Goal: Task Accomplishment & Management: Manage account settings

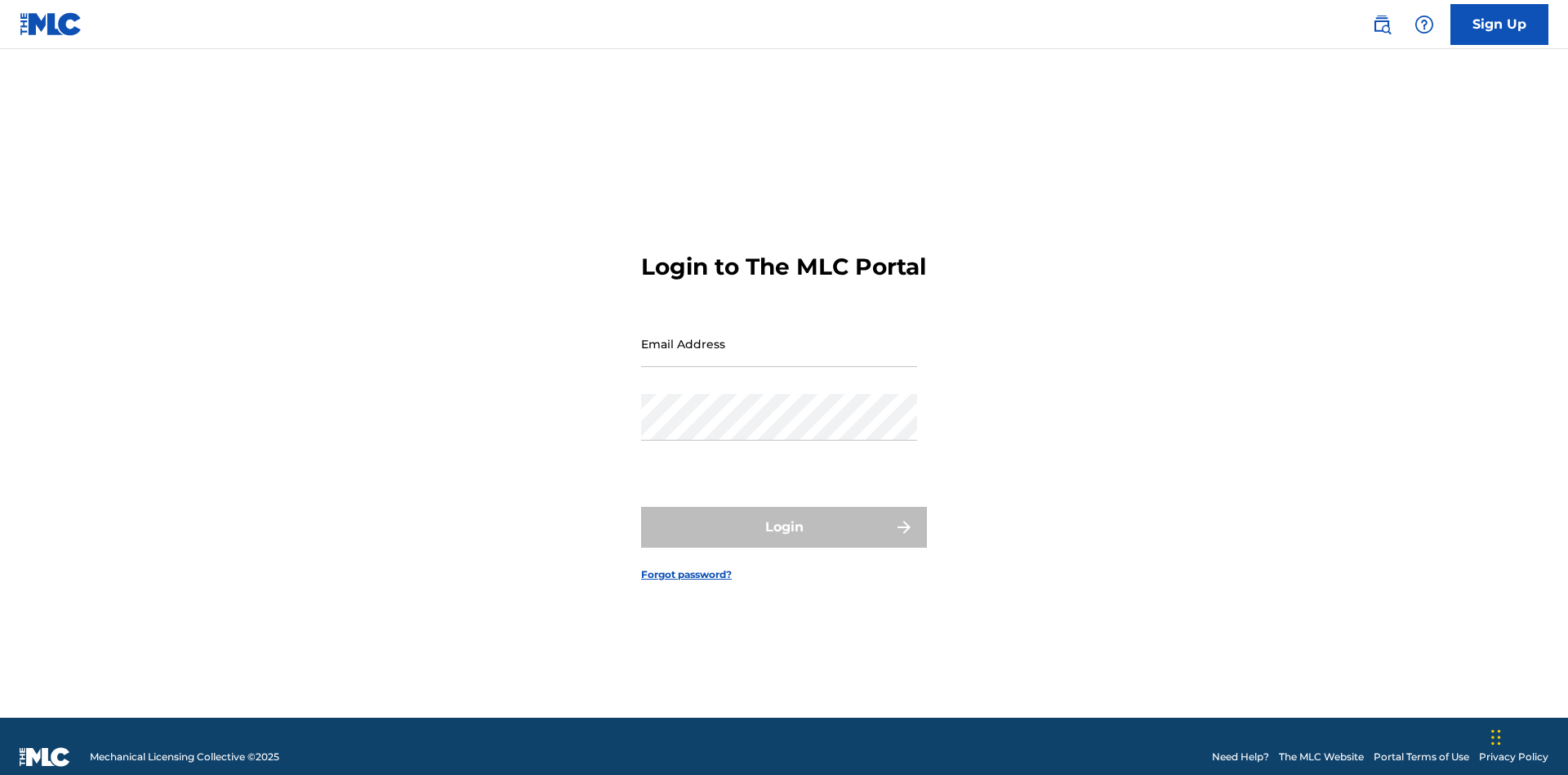
scroll to position [22, 0]
click at [779, 336] on input "Email Address" at bounding box center [779, 343] width 276 height 46
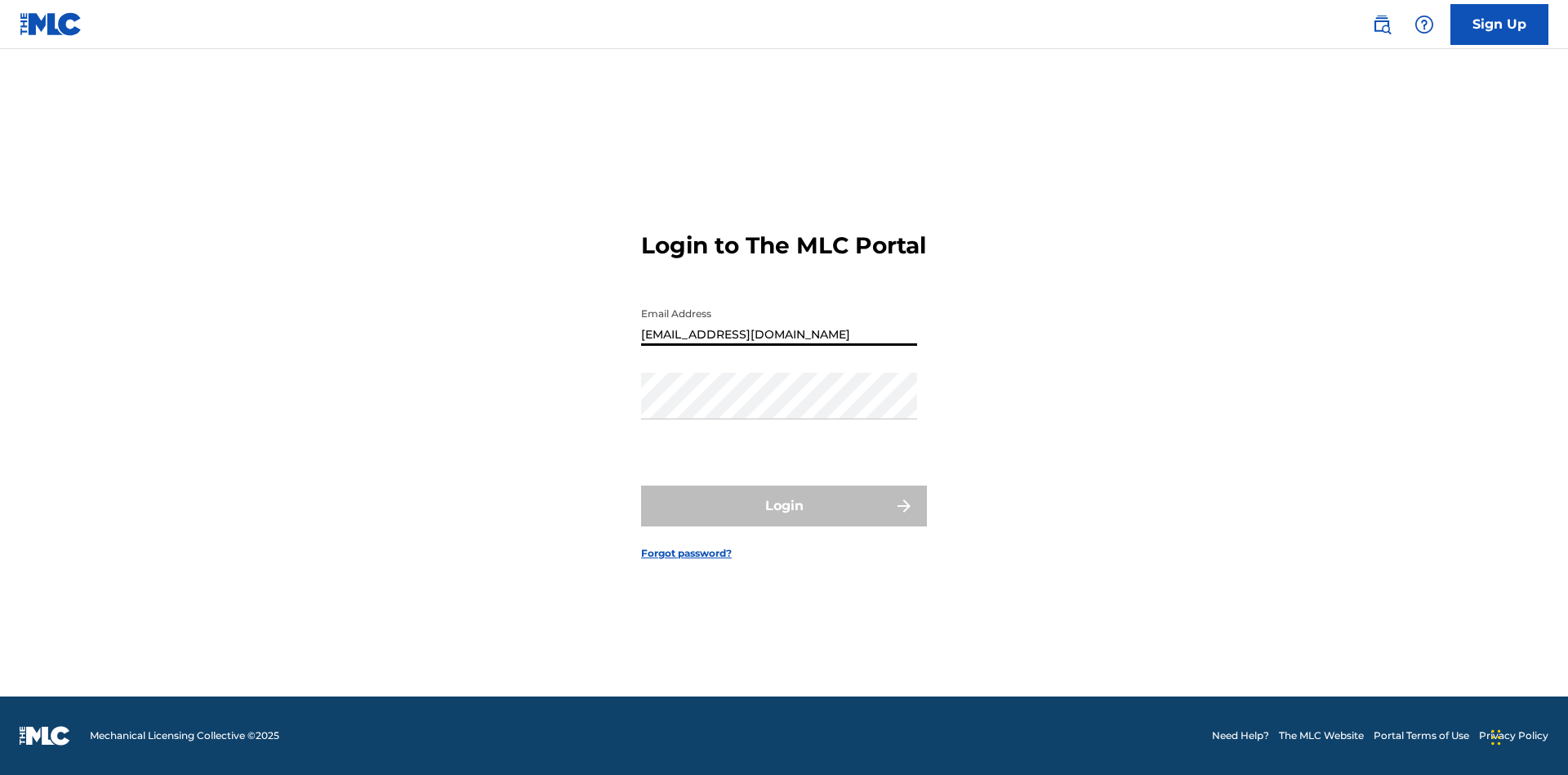
type input "[EMAIL_ADDRESS][DOMAIN_NAME]"
click at [784, 520] on button "Login" at bounding box center [784, 505] width 286 height 41
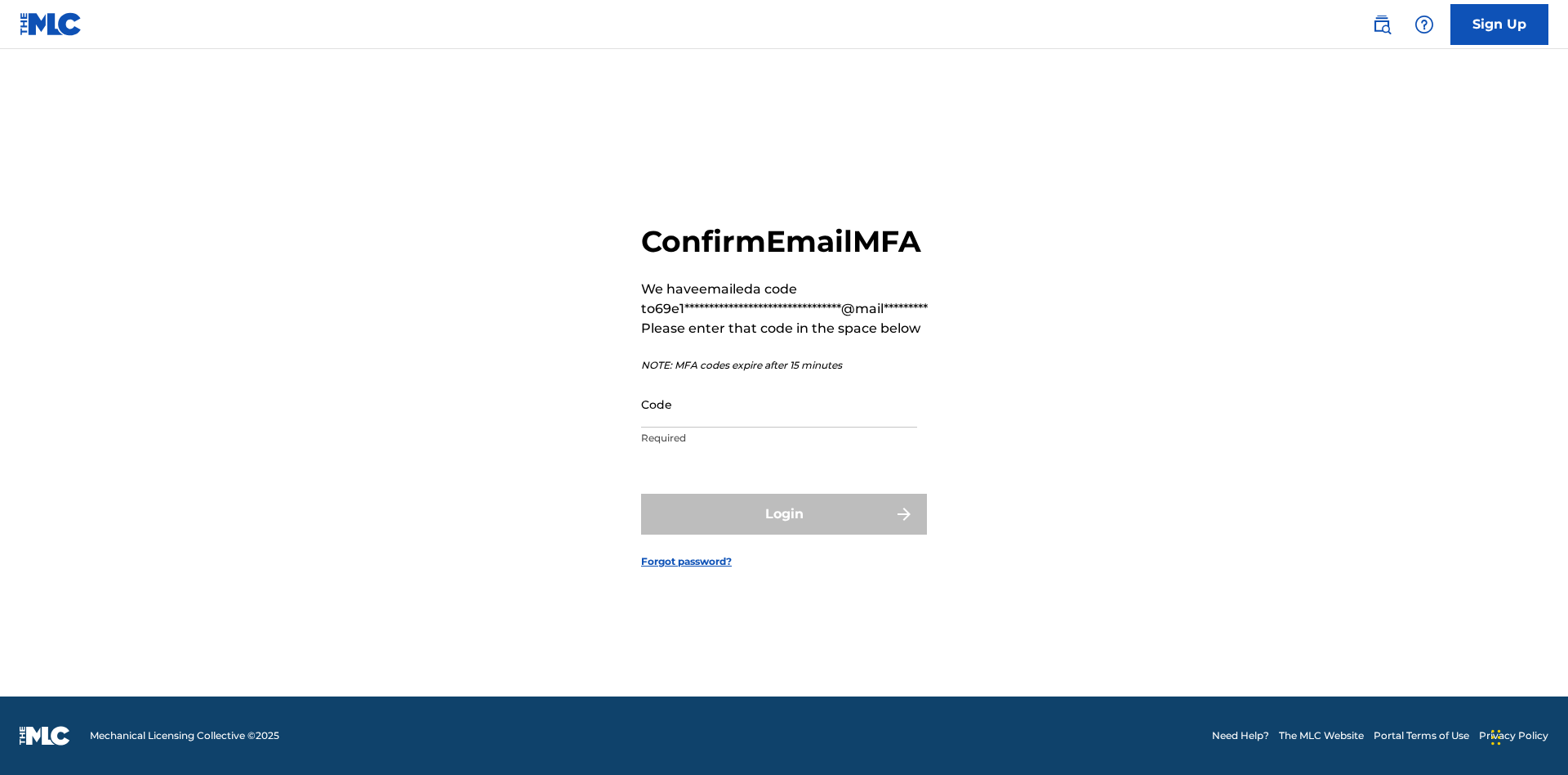
click at [779, 404] on input "Code" at bounding box center [779, 403] width 276 height 46
type input "215378"
click at [784, 514] on button "Login" at bounding box center [784, 514] width 286 height 41
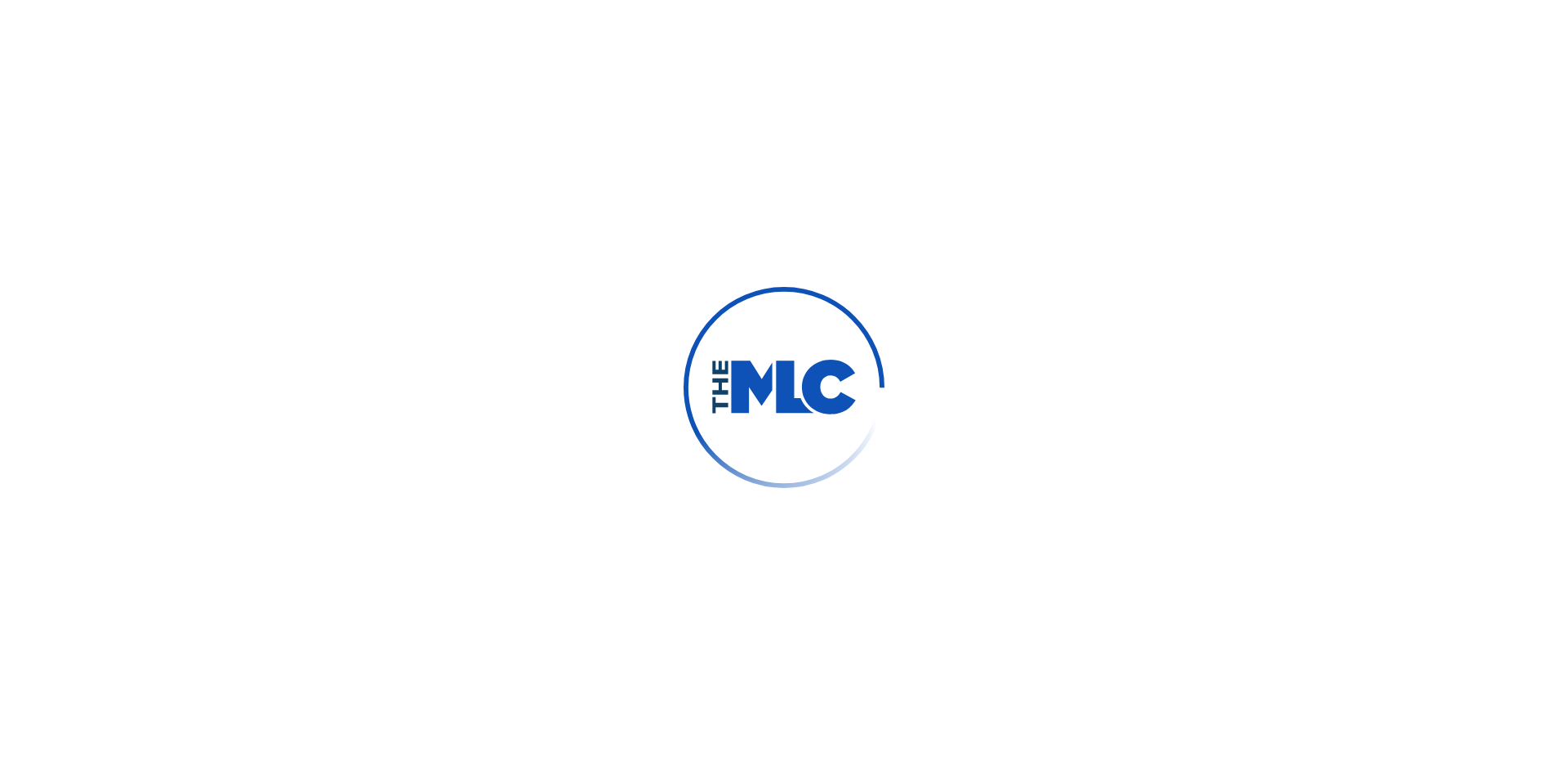
scroll to position [0, 0]
